Goal: Navigation & Orientation: Find specific page/section

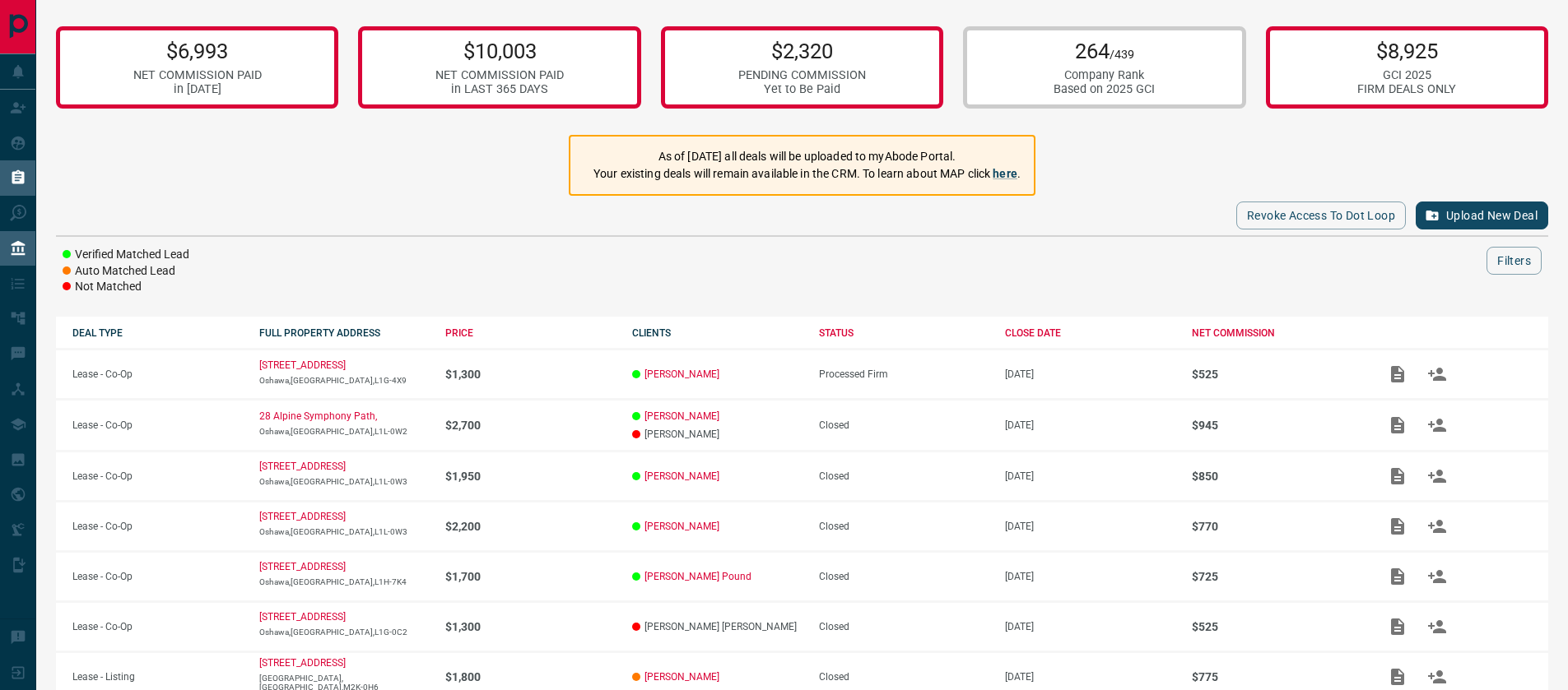
scroll to position [7, 0]
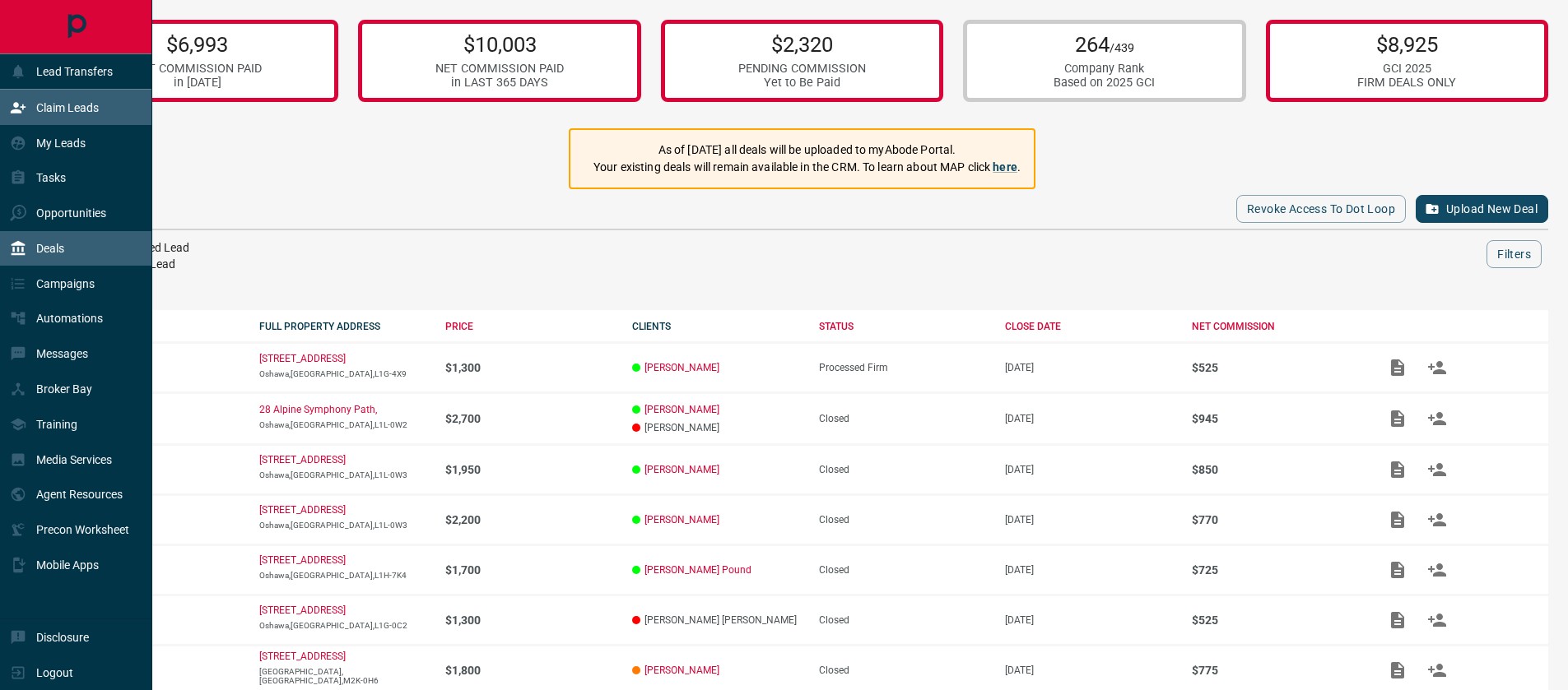
click at [59, 114] on p "Claim Leads" at bounding box center [68, 108] width 63 height 14
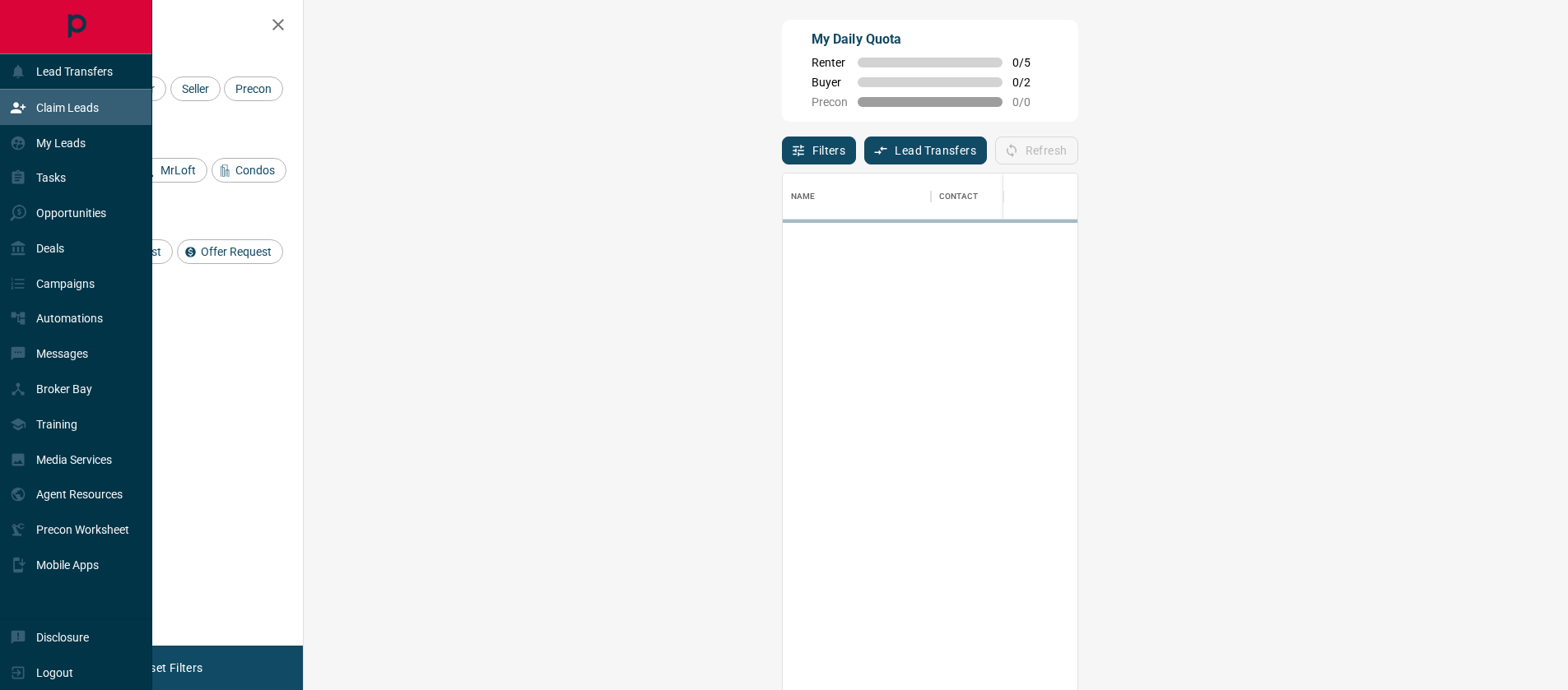
scroll to position [514, 1217]
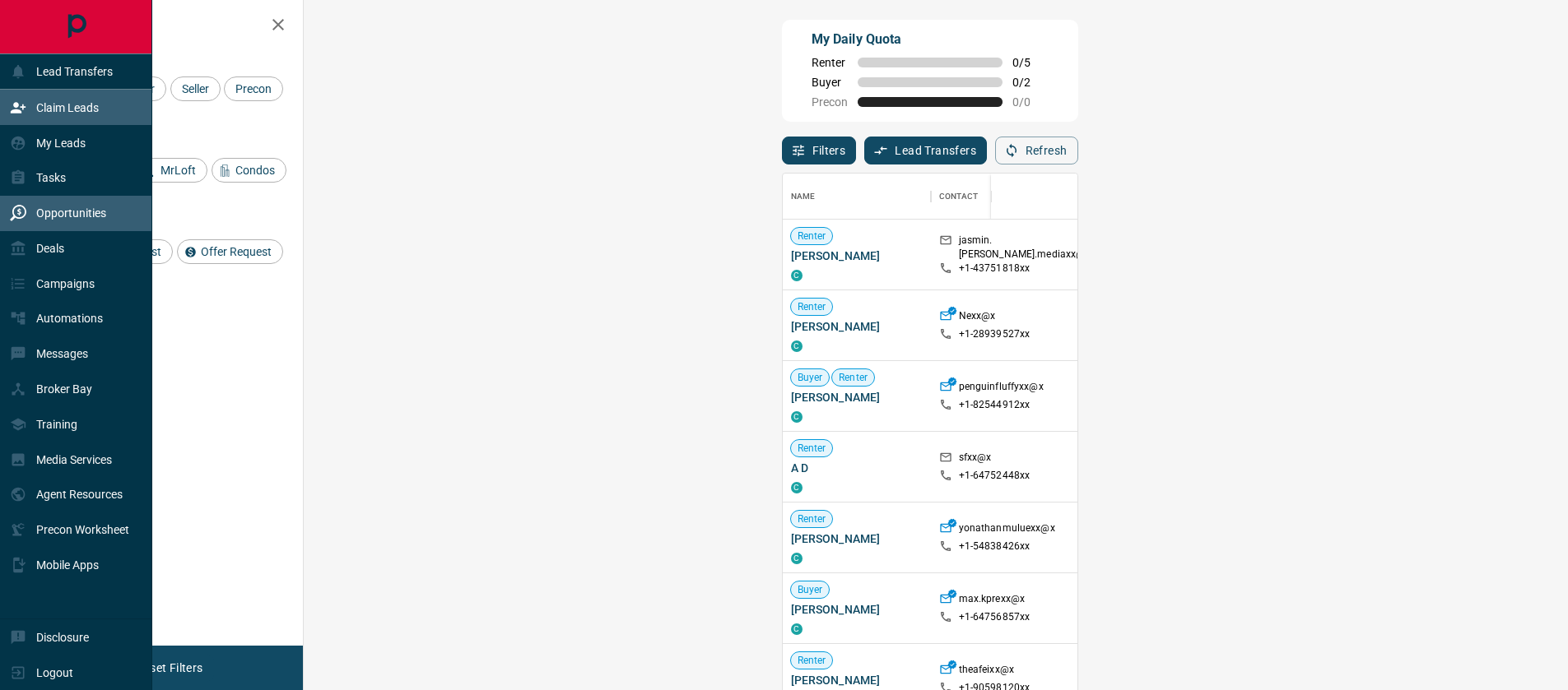
click at [79, 220] on p "Opportunities" at bounding box center [71, 214] width 70 height 14
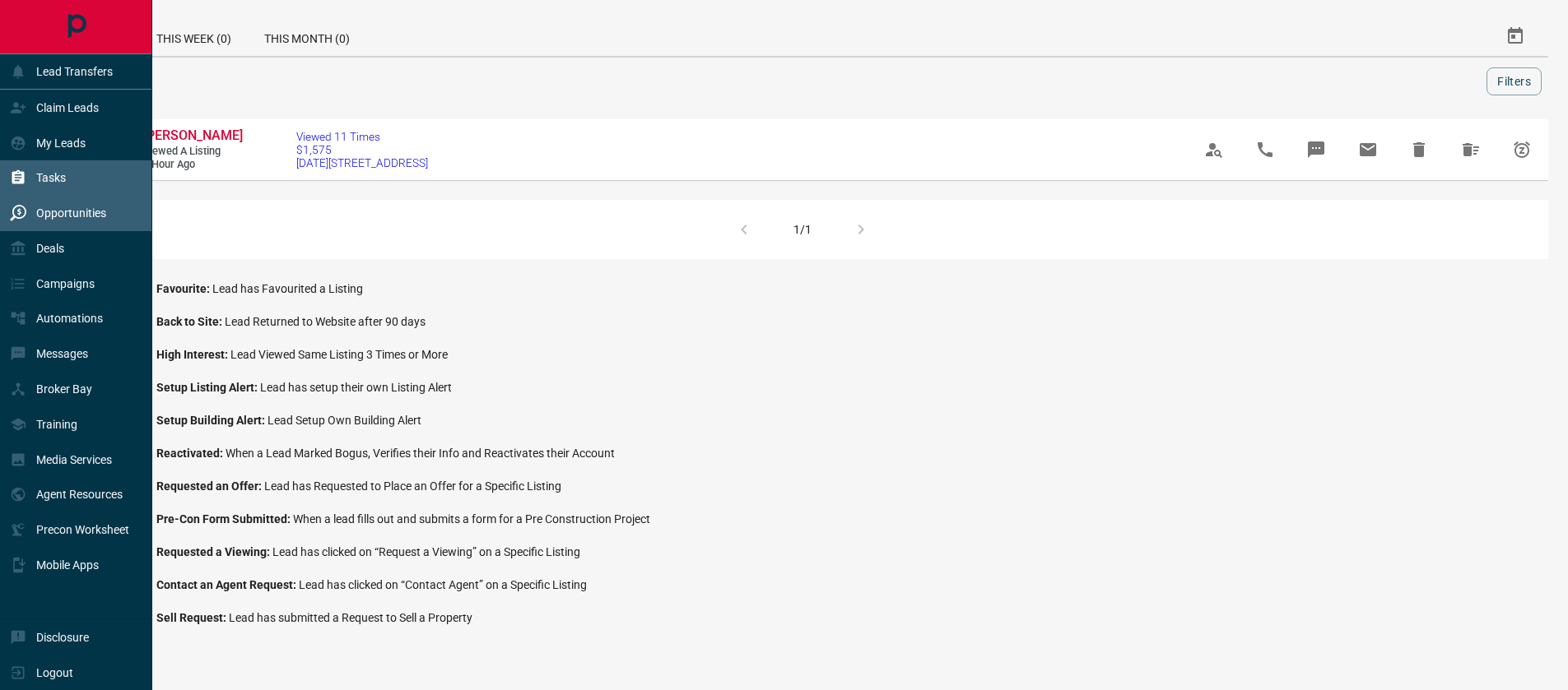
click at [77, 178] on div "Tasks" at bounding box center [76, 178] width 153 height 36
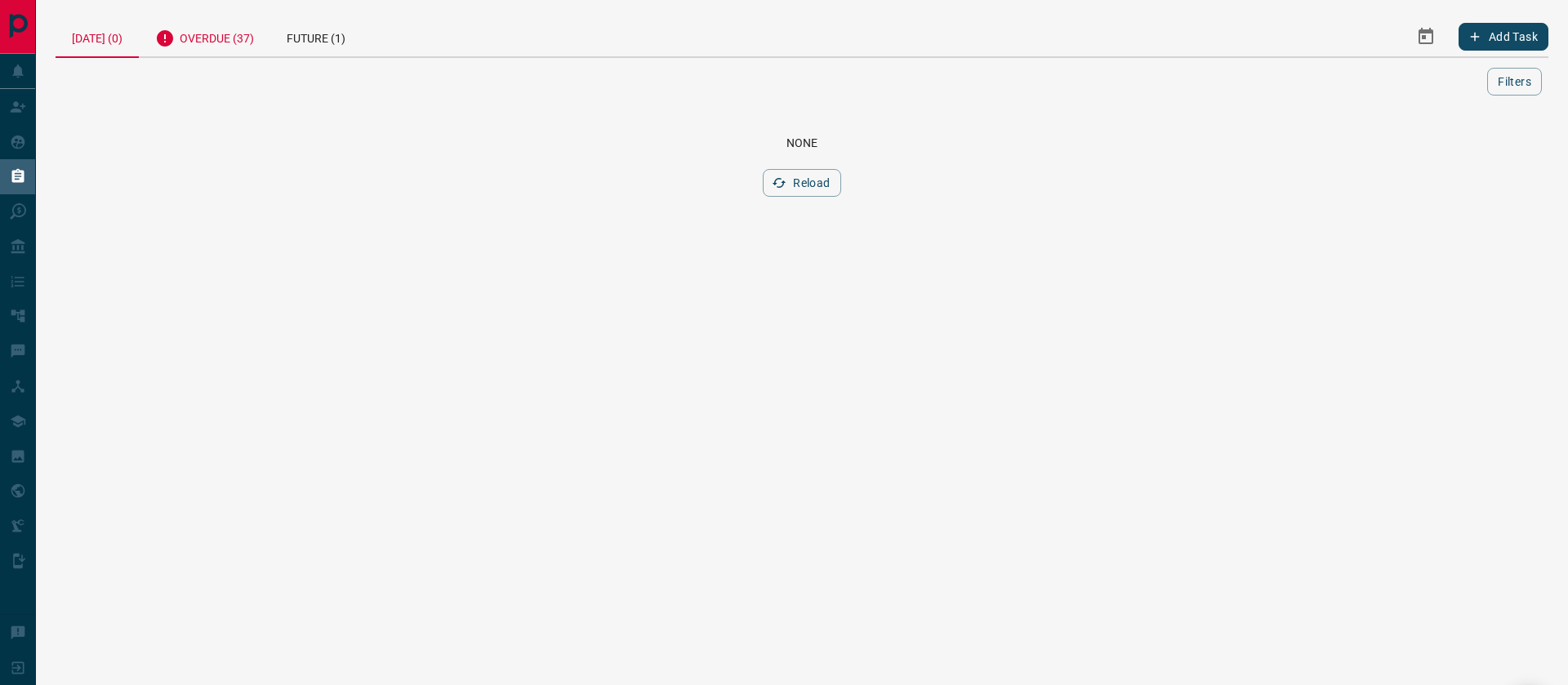
click at [238, 35] on div "Overdue (37)" at bounding box center [204, 36] width 131 height 40
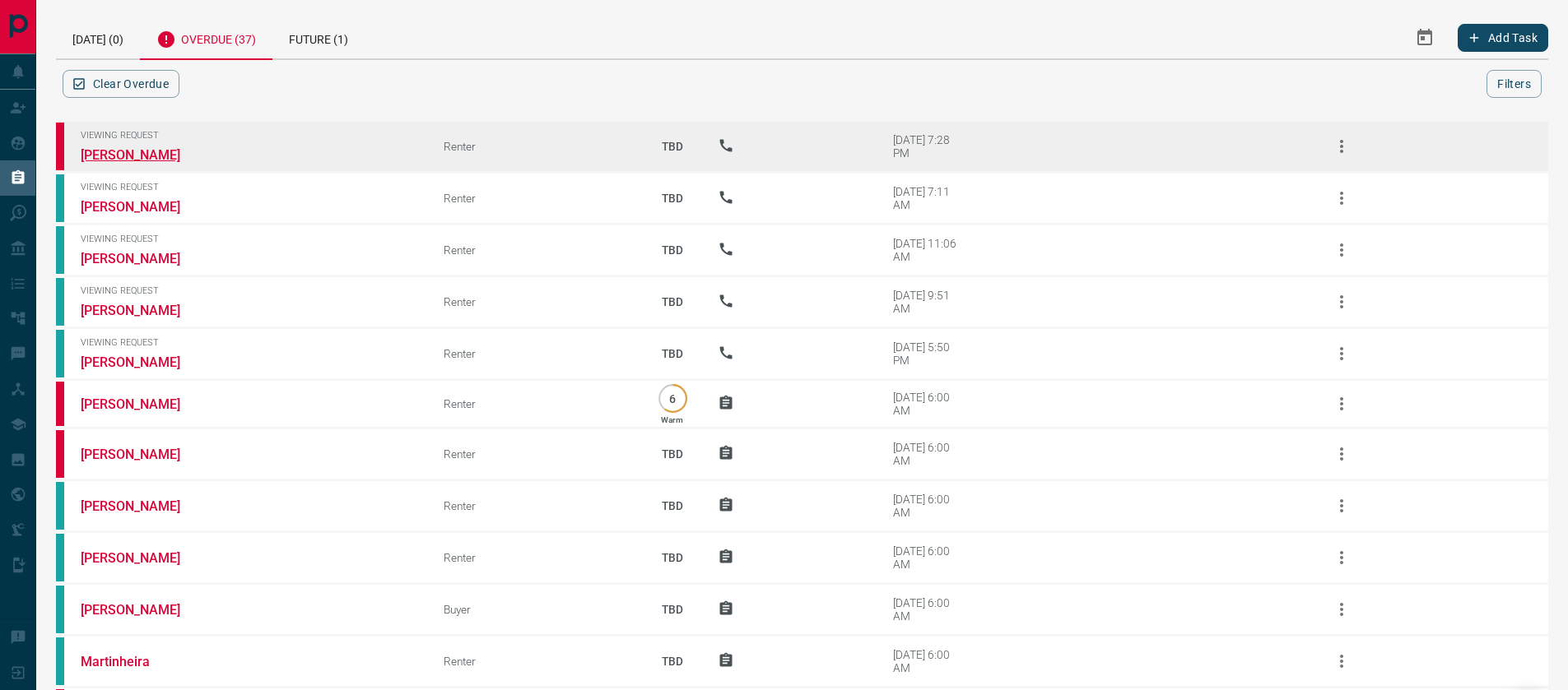
click at [123, 163] on link "[PERSON_NAME]" at bounding box center [142, 155] width 124 height 15
